Goal: Complete application form: Complete application form

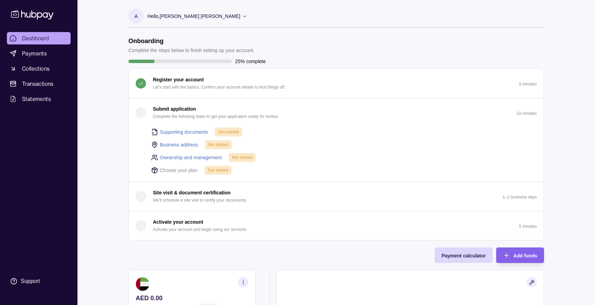
click at [188, 131] on link "Supporting documents" at bounding box center [184, 132] width 48 height 8
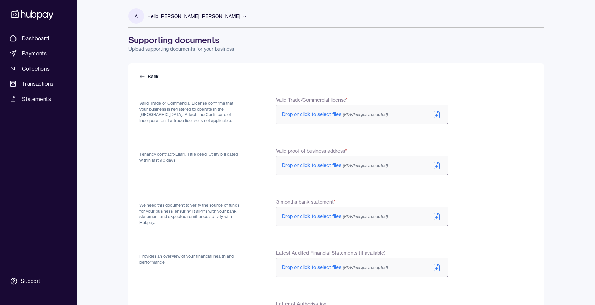
click at [329, 113] on span "Drop or click to select files (PDF/Images accepted)" at bounding box center [335, 114] width 106 height 6
click at [319, 164] on span "Drop or click to select files (PDF/Images accepted)" at bounding box center [335, 165] width 106 height 6
click at [319, 216] on span "Drop or click to select files (PDF/Images accepted)" at bounding box center [335, 216] width 106 height 6
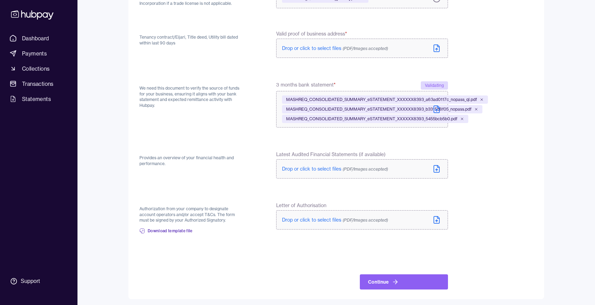
scroll to position [119, 0]
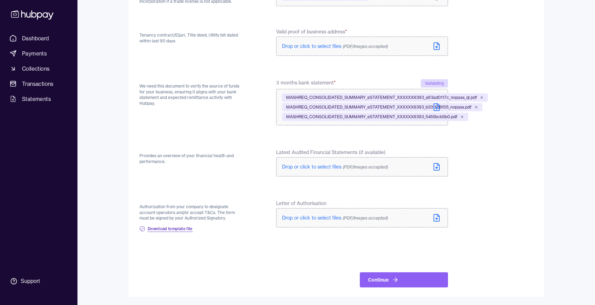
click at [160, 228] on span "Download template file" at bounding box center [170, 229] width 45 height 6
click at [311, 218] on span "Drop or click to select files (PDF/Images accepted)" at bounding box center [335, 218] width 106 height 6
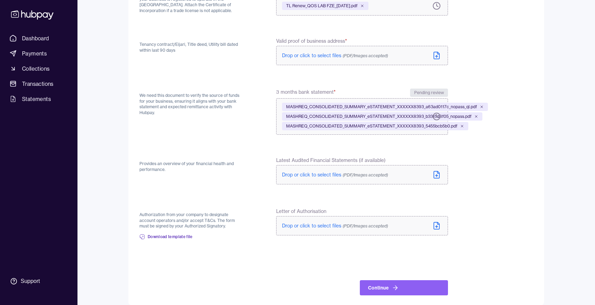
click at [307, 54] on span "Drop or click to select files (PDF/Images accepted)" at bounding box center [335, 55] width 106 height 6
click at [324, 222] on span "Drop or click to select files (PDF/Images accepted)" at bounding box center [335, 225] width 106 height 6
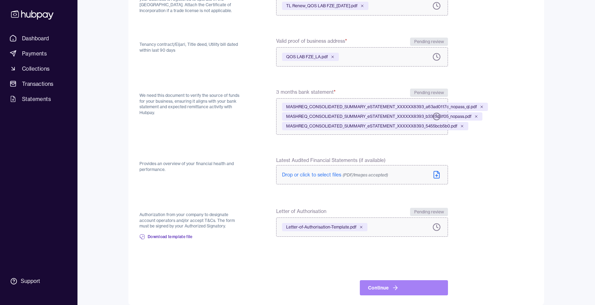
click at [411, 293] on button "Continue" at bounding box center [404, 287] width 88 height 15
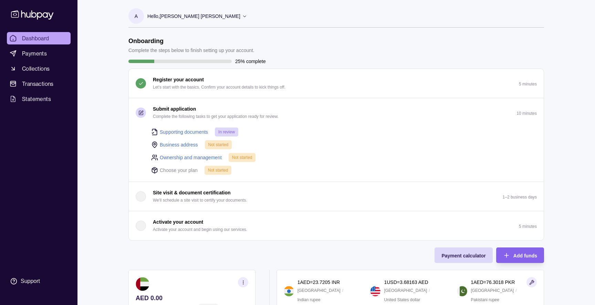
click at [181, 146] on link "Business address" at bounding box center [179, 145] width 38 height 8
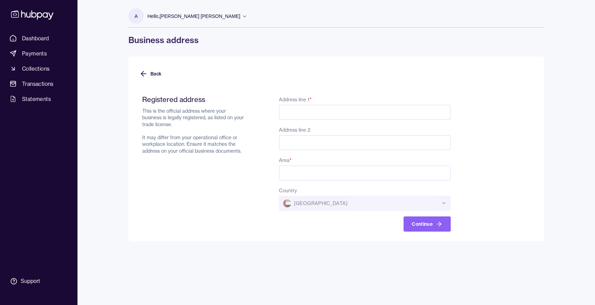
click at [311, 117] on input "Address line 1 *" at bounding box center [365, 112] width 172 height 15
click at [298, 91] on form "Registered address This is the official address where your business is legally …" at bounding box center [336, 159] width 394 height 145
click at [323, 109] on input "Address line 1 *" at bounding box center [365, 112] width 172 height 15
click at [289, 112] on input "**********" at bounding box center [365, 112] width 172 height 15
click at [442, 111] on input "**********" at bounding box center [365, 112] width 172 height 15
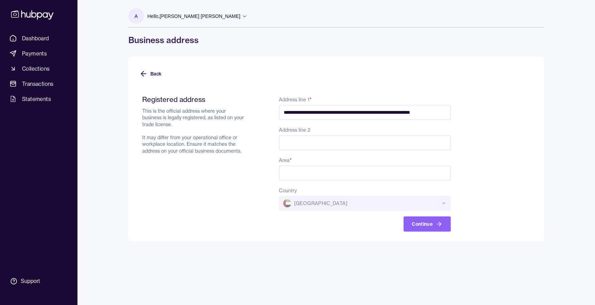
type input "**********"
click at [388, 176] on input "Area *" at bounding box center [365, 172] width 172 height 15
type input "*"
type input "********"
click at [439, 221] on icon "button" at bounding box center [439, 223] width 7 height 7
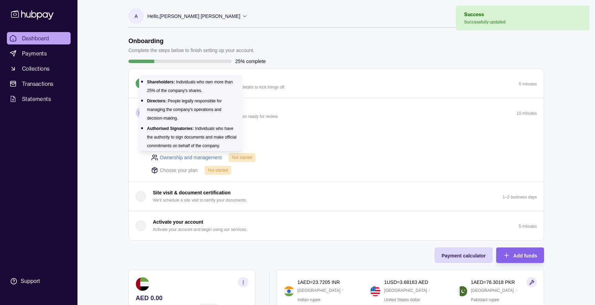
click at [211, 156] on link "Ownership and management" at bounding box center [191, 158] width 62 height 8
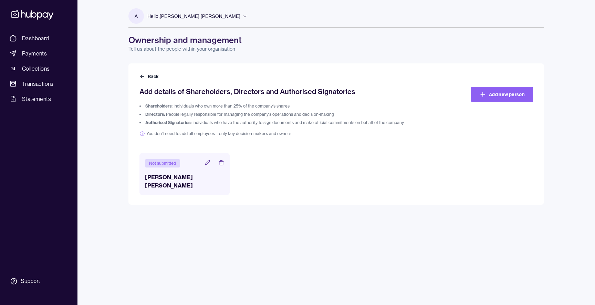
click at [206, 165] on icon at bounding box center [207, 162] width 4 height 4
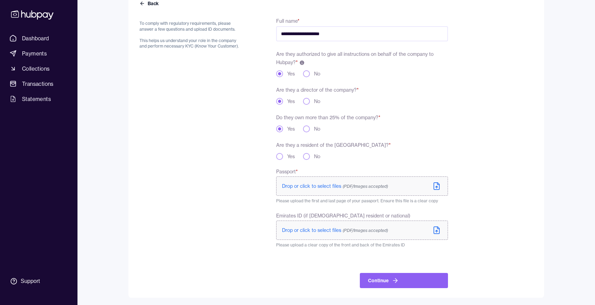
scroll to position [74, 0]
click at [305, 182] on span "Drop or click to select files (PDF/Images accepted)" at bounding box center [335, 185] width 106 height 6
click at [329, 228] on span "Drop or click to select files (PDF/Images accepted)" at bounding box center [335, 229] width 106 height 6
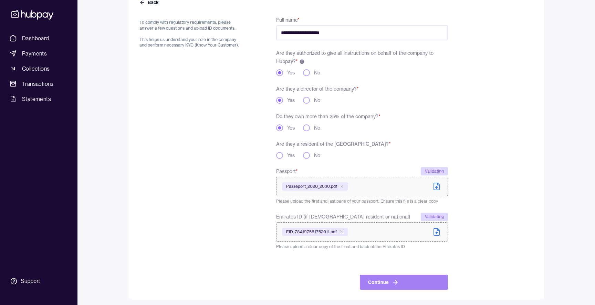
click at [404, 279] on button "Continue" at bounding box center [404, 281] width 88 height 15
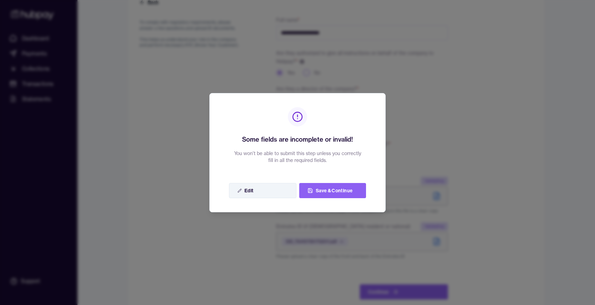
click at [280, 188] on button "Edit" at bounding box center [262, 190] width 67 height 15
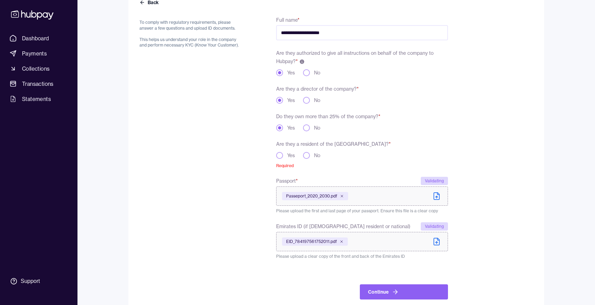
click at [283, 155] on button "Yes" at bounding box center [279, 155] width 7 height 7
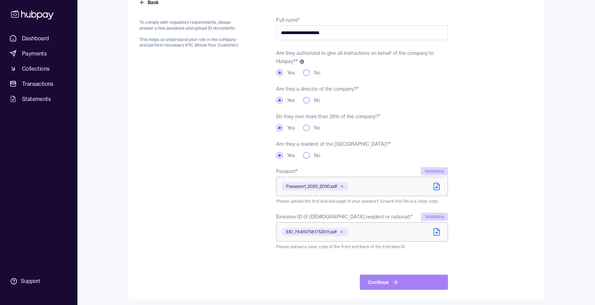
click at [398, 285] on button "Continue" at bounding box center [404, 281] width 88 height 15
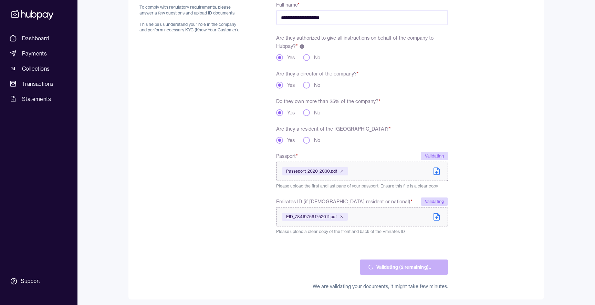
scroll to position [92, 0]
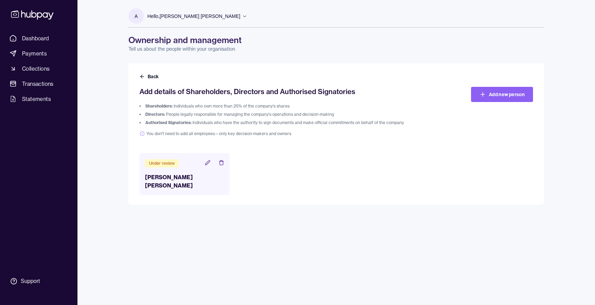
click at [155, 80] on div "Back Add details of Shareholders, Directors and Authorised Signatories Sharehol…" at bounding box center [336, 133] width 416 height 141
click at [155, 76] on button "Back" at bounding box center [149, 76] width 21 height 7
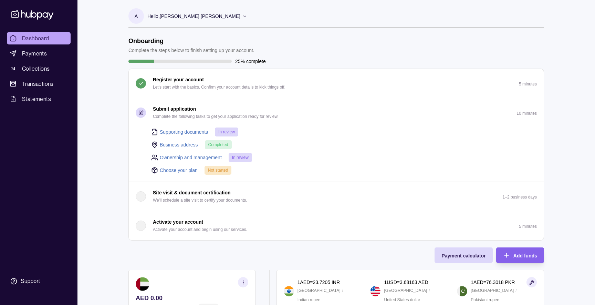
scroll to position [9, 0]
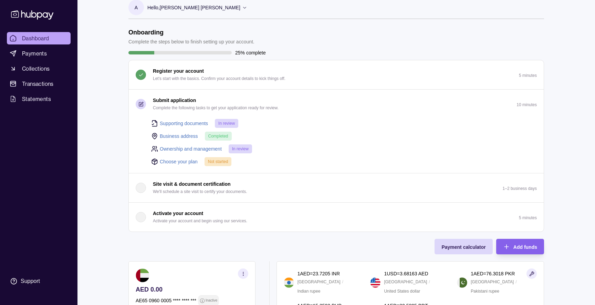
click at [184, 162] on link "Choose your plan" at bounding box center [179, 162] width 38 height 8
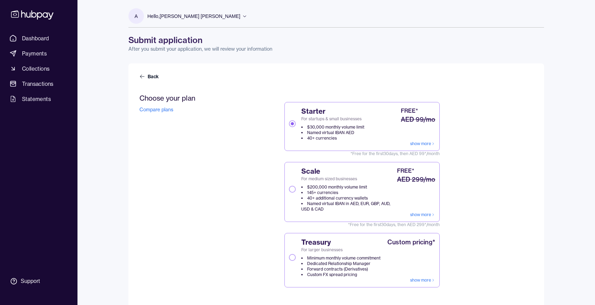
click at [333, 124] on li "$30,000 monthly volume limit" at bounding box center [332, 127] width 63 height 6
click at [296, 124] on button "Starter For startups & small businesses $30,000 monthly volume limit Named virt…" at bounding box center [292, 123] width 7 height 7
click at [154, 77] on link "Back" at bounding box center [149, 76] width 21 height 7
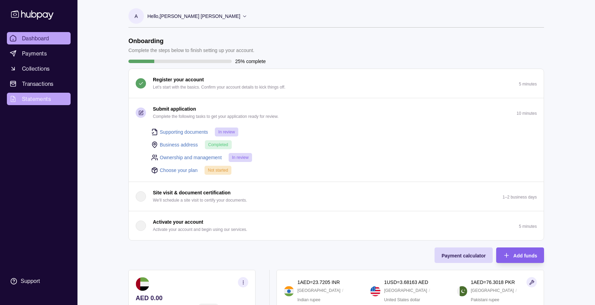
click at [50, 97] on link "Statements" at bounding box center [39, 99] width 64 height 12
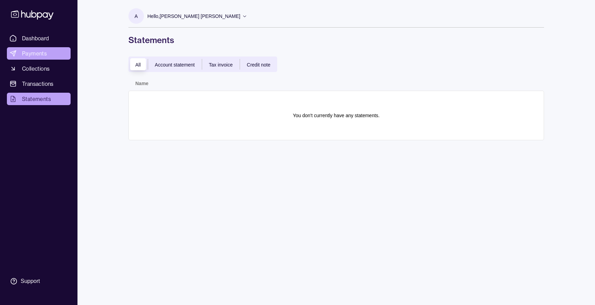
click at [45, 56] on span "Payments" at bounding box center [34, 53] width 25 height 8
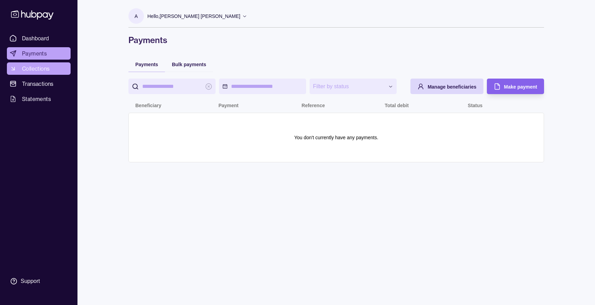
click at [43, 64] on span "Collections" at bounding box center [36, 68] width 28 height 8
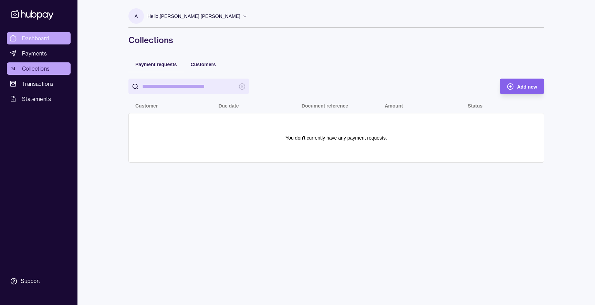
click at [40, 33] on link "Dashboard" at bounding box center [39, 38] width 64 height 12
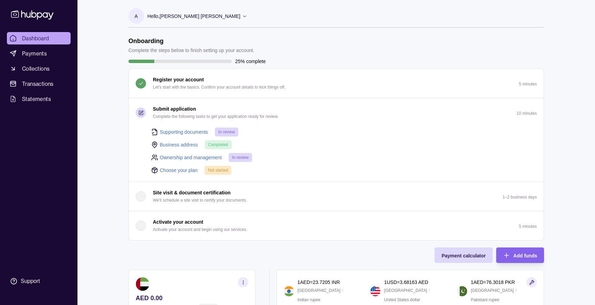
click at [180, 169] on link "Choose your plan" at bounding box center [179, 170] width 38 height 8
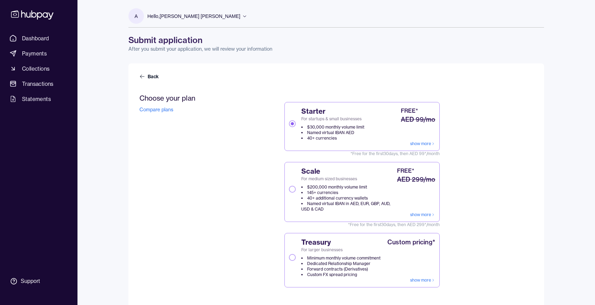
click at [423, 213] on link "show more" at bounding box center [422, 215] width 25 height 6
